Goal: Task Accomplishment & Management: Use online tool/utility

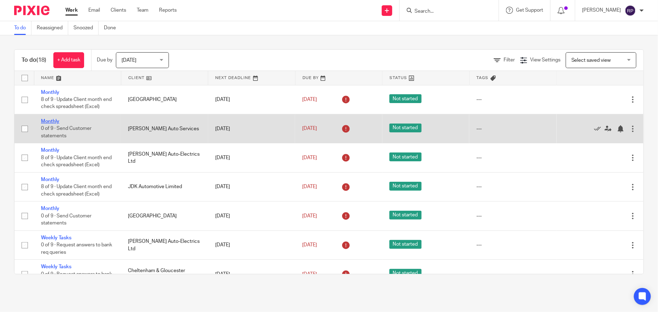
click at [51, 122] on link "Monthly" at bounding box center [50, 121] width 18 height 5
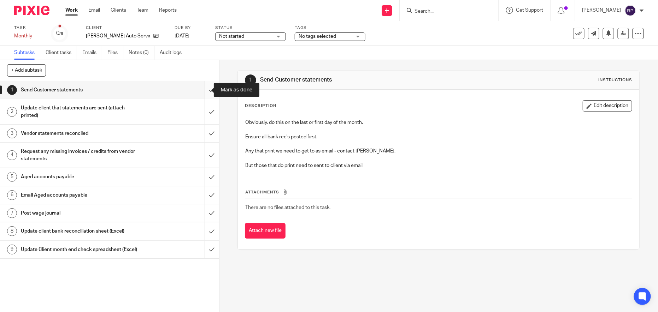
click at [204, 89] on input "submit" at bounding box center [109, 90] width 219 height 18
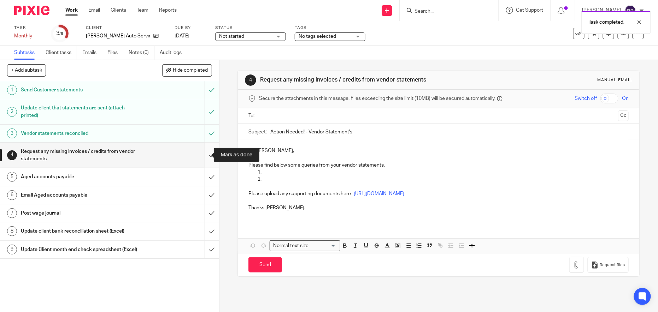
click at [204, 158] on input "submit" at bounding box center [109, 155] width 219 height 25
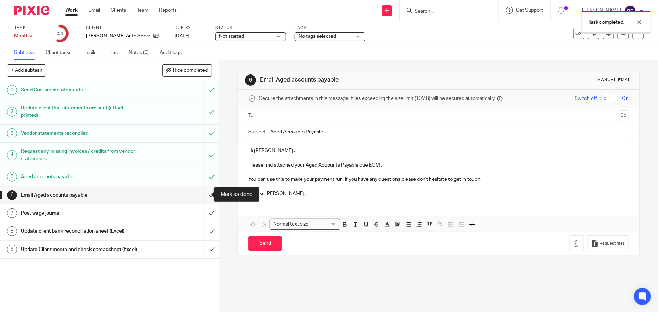
click at [205, 195] on input "submit" at bounding box center [109, 196] width 219 height 18
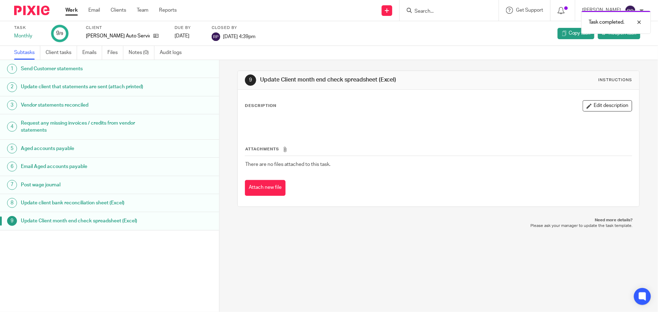
click at [43, 9] on img at bounding box center [31, 11] width 35 height 10
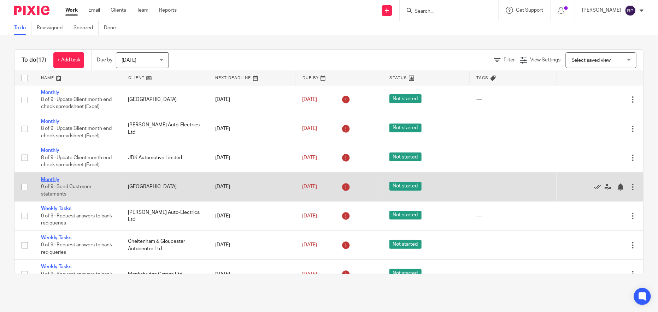
click at [48, 178] on link "Monthly" at bounding box center [50, 179] width 18 height 5
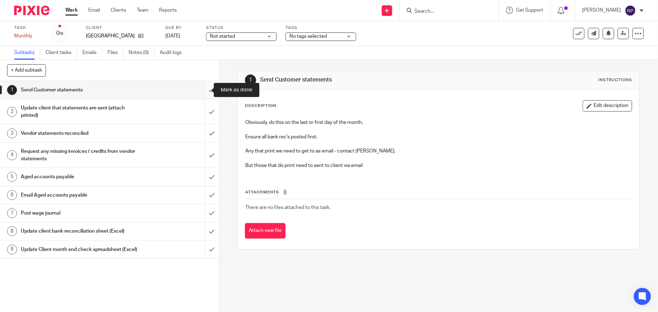
click at [197, 92] on input "submit" at bounding box center [109, 90] width 219 height 18
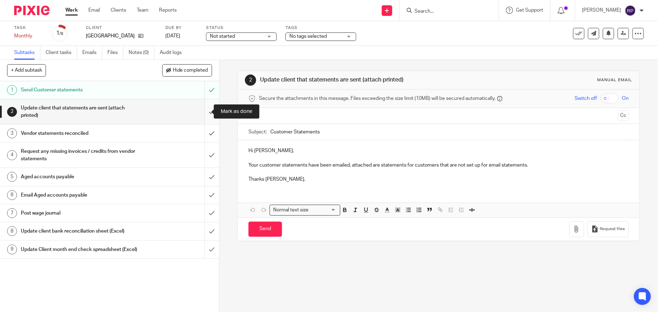
click at [205, 116] on input "submit" at bounding box center [109, 111] width 219 height 25
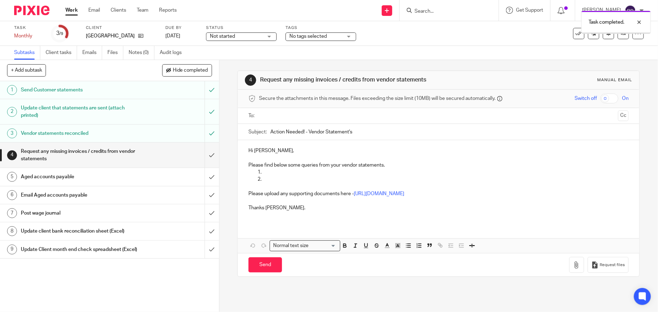
click at [206, 157] on input "submit" at bounding box center [109, 155] width 219 height 25
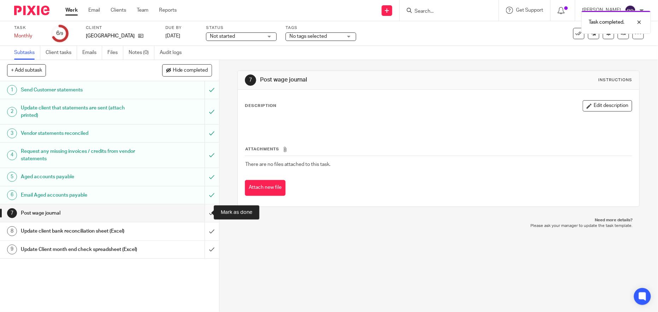
click at [197, 211] on input "submit" at bounding box center [109, 214] width 219 height 18
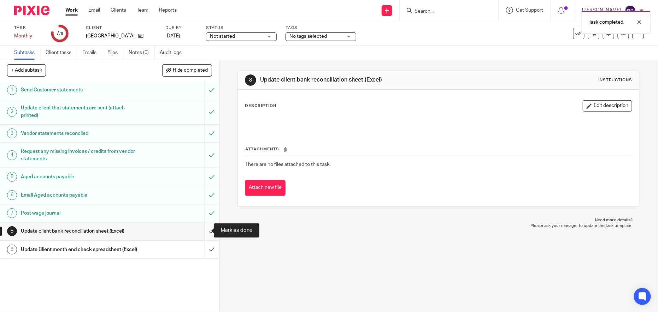
click at [208, 236] on input "submit" at bounding box center [109, 232] width 219 height 18
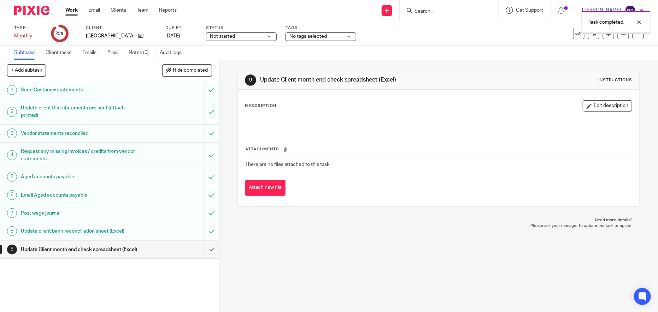
click at [31, 9] on img at bounding box center [31, 11] width 35 height 10
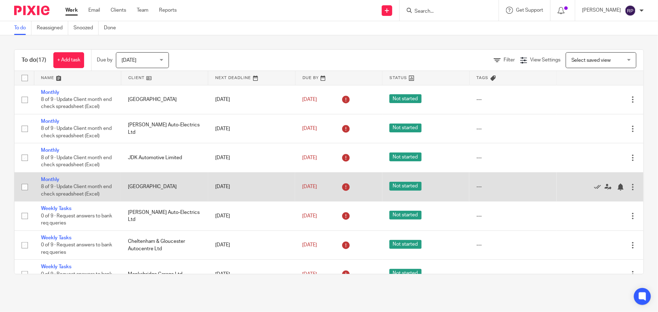
scroll to position [44, 0]
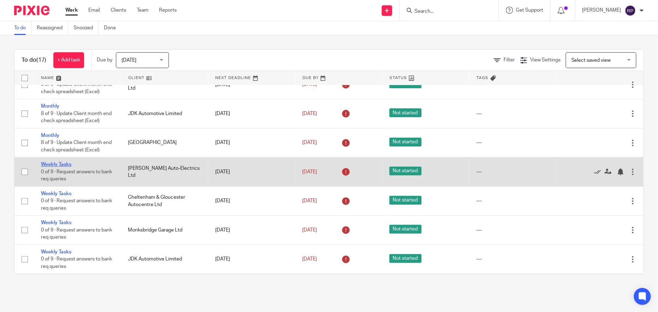
click at [65, 162] on link "Weekly Tasks" at bounding box center [56, 164] width 30 height 5
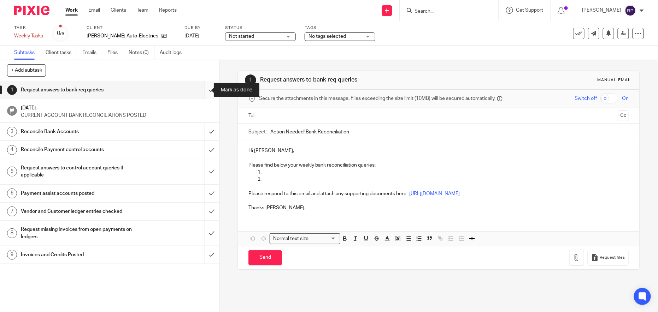
click at [206, 88] on input "submit" at bounding box center [109, 90] width 219 height 18
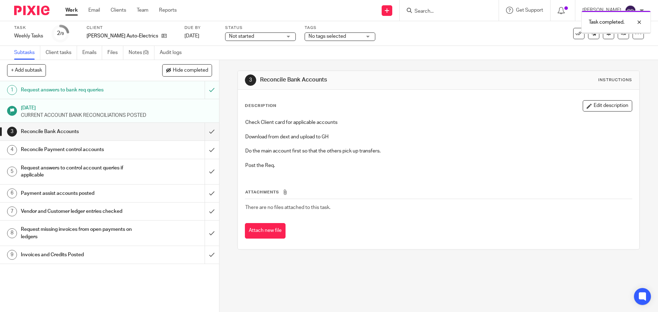
click at [202, 91] on input "submit" at bounding box center [109, 90] width 219 height 18
